Goal: Information Seeking & Learning: Learn about a topic

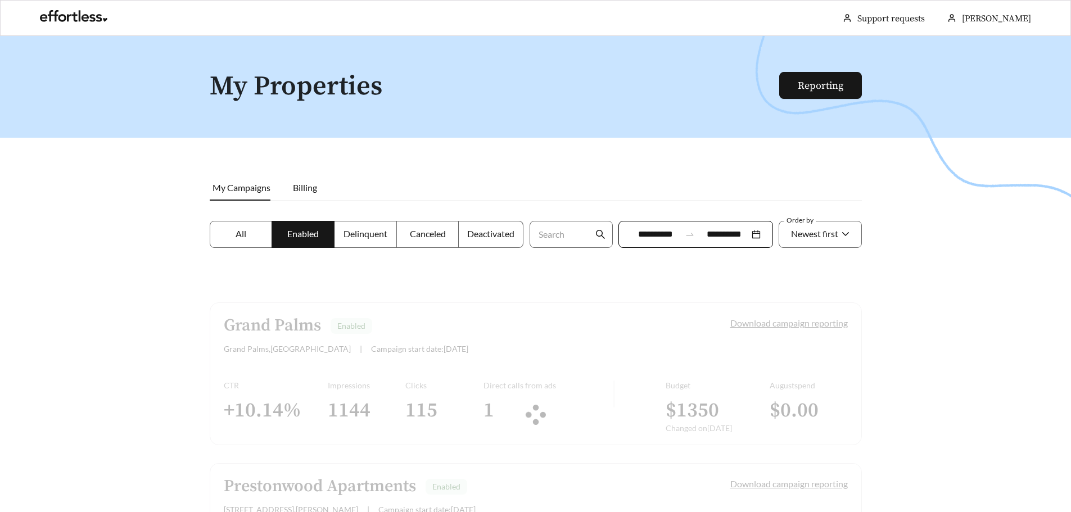
click at [512, 174] on div at bounding box center [535, 292] width 1071 height 512
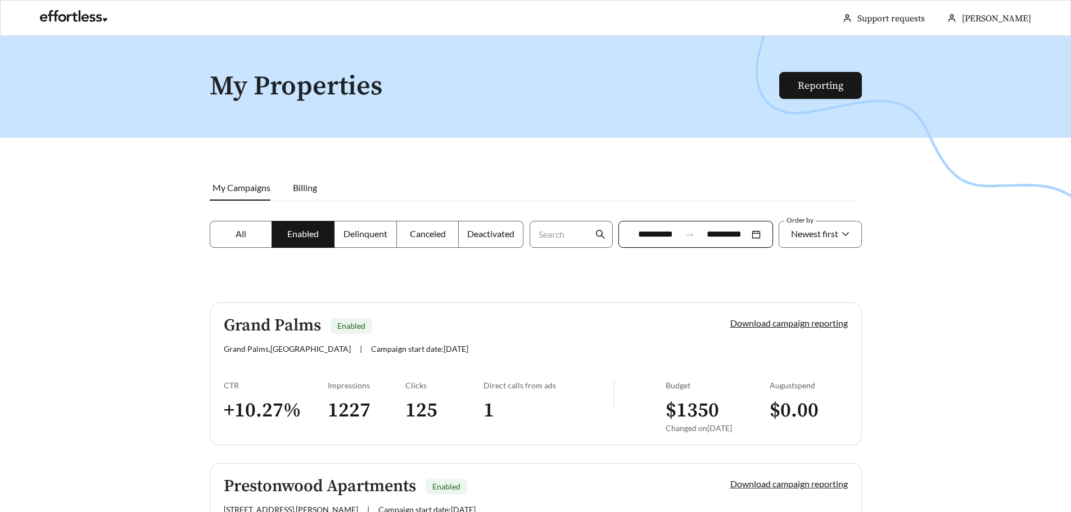
scroll to position [713, 0]
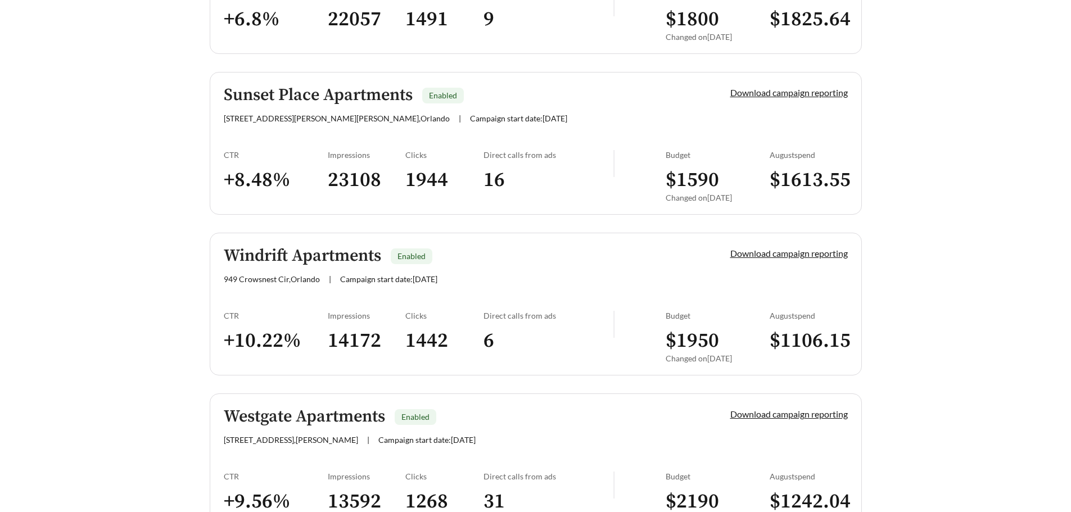
click at [690, 334] on h3 "$ 1950" at bounding box center [717, 340] width 104 height 25
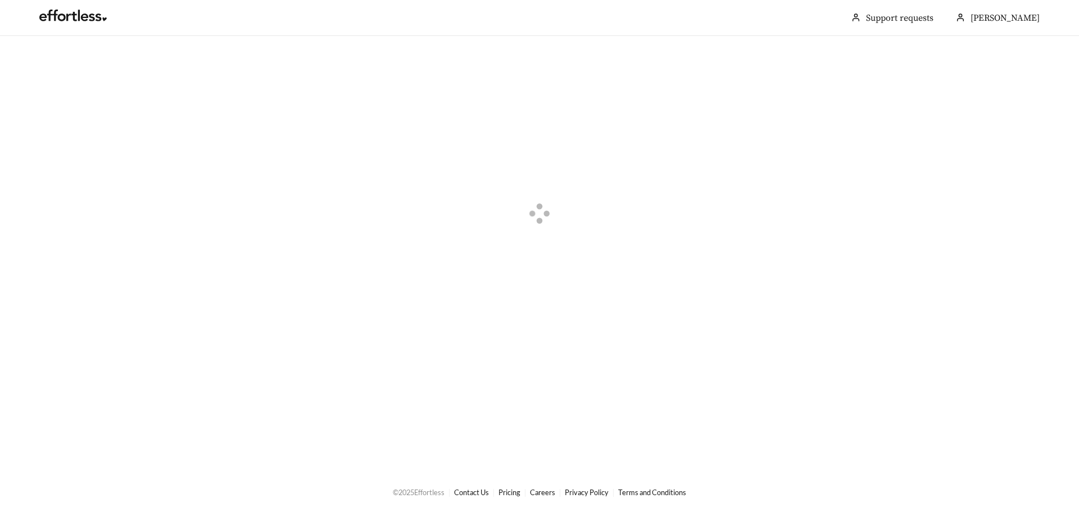
click at [690, 334] on div at bounding box center [539, 215] width 1079 height 359
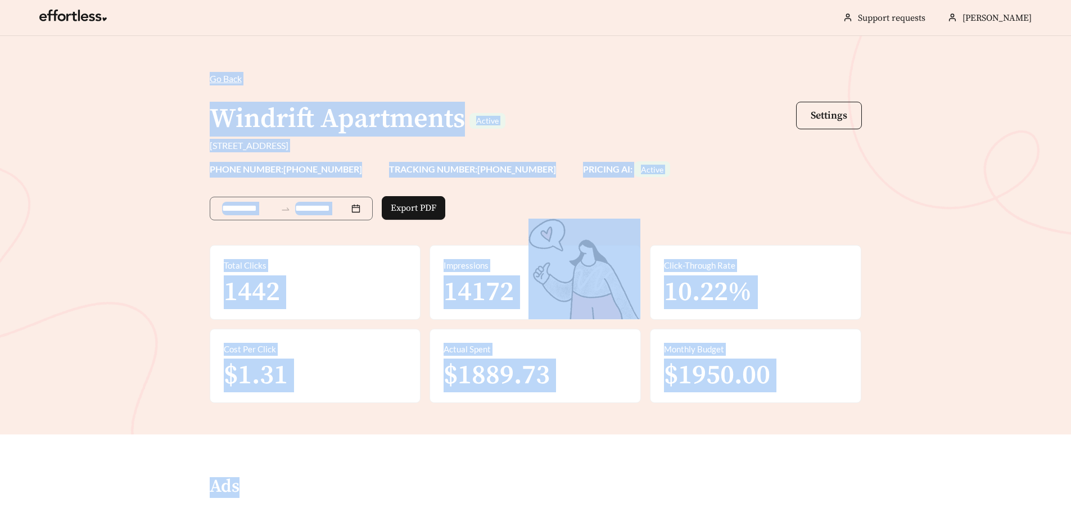
click at [841, 319] on div "Click-Through Rate 10.22%" at bounding box center [755, 283] width 210 height 74
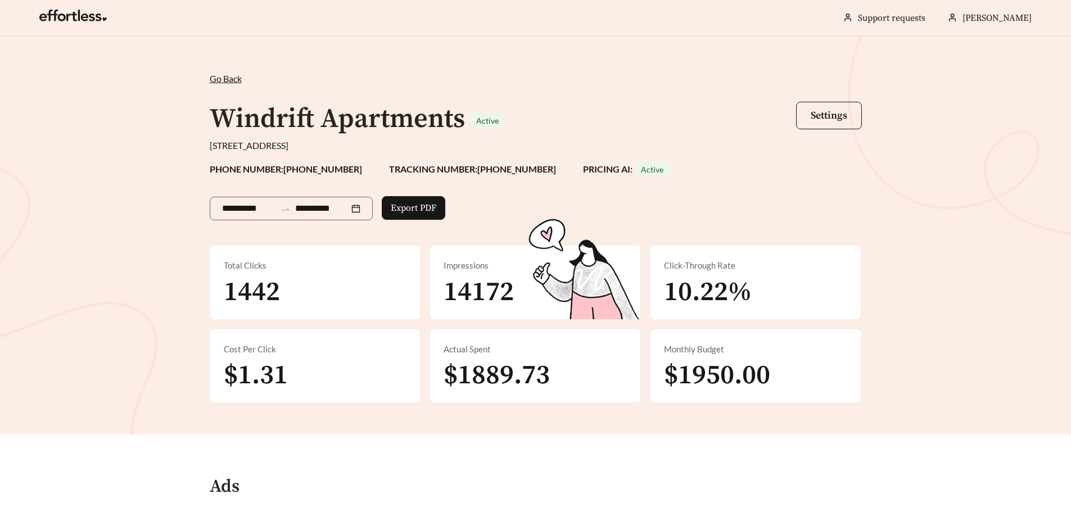
click at [737, 376] on span "$1950.00" at bounding box center [717, 376] width 106 height 34
copy span "1950.00"
